Goal: Information Seeking & Learning: Learn about a topic

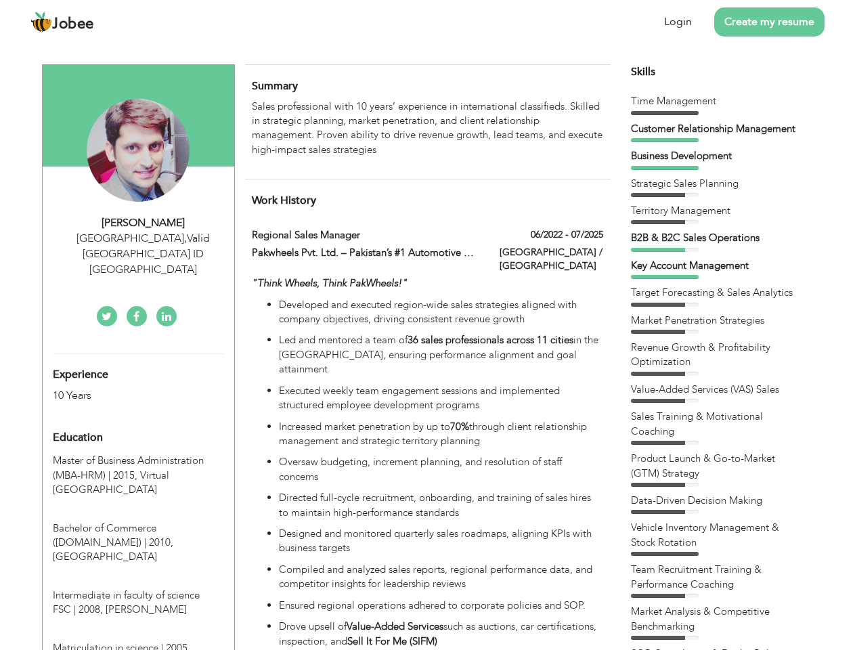
click at [138, 238] on div "[GEOGRAPHIC_DATA] , Valid [GEOGRAPHIC_DATA] ID [GEOGRAPHIC_DATA]" at bounding box center [143, 254] width 181 height 47
click at [144, 223] on div "[PERSON_NAME]" at bounding box center [143, 223] width 181 height 16
click at [144, 238] on div "[GEOGRAPHIC_DATA] , Valid [GEOGRAPHIC_DATA] ID [GEOGRAPHIC_DATA]" at bounding box center [143, 254] width 181 height 47
click at [138, 354] on div "Experience 10 Years" at bounding box center [123, 378] width 160 height 49
click at [123, 388] on div "10 Years" at bounding box center [123, 396] width 140 height 16
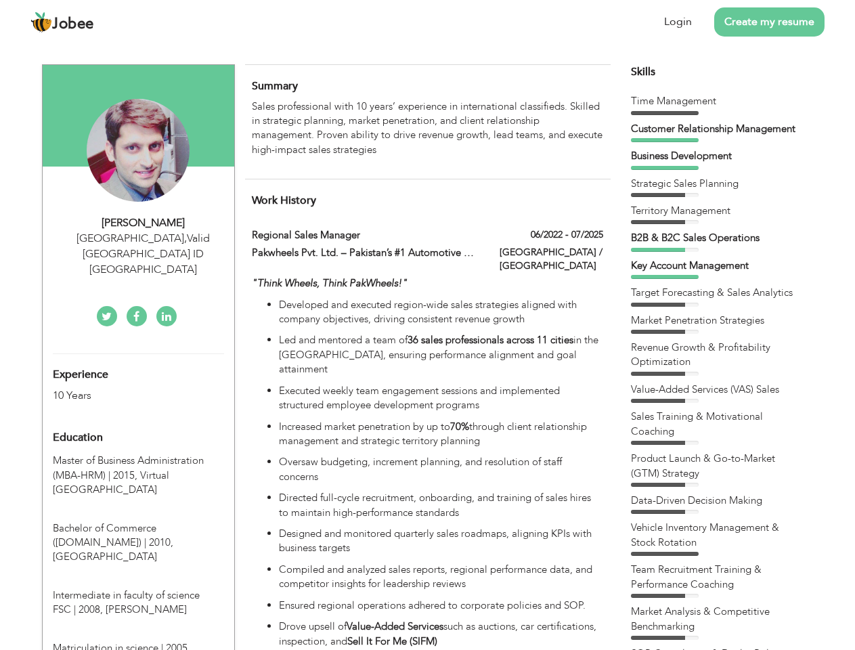
click at [138, 424] on div "Education" at bounding box center [123, 437] width 160 height 27
click at [138, 454] on span "Master of Business Administration (MBA-HRM) | 2015," at bounding box center [128, 468] width 151 height 28
click at [138, 521] on span "Bachelor of Commerce ([DOMAIN_NAME]) | 2010," at bounding box center [113, 535] width 121 height 28
click at [138, 588] on span "Intermediate in faculty of science FSC | 2008," at bounding box center [126, 602] width 147 height 28
click at [138, 641] on span "Matriculation in science | 2005," at bounding box center [121, 648] width 137 height 14
